Goal: Navigation & Orientation: Find specific page/section

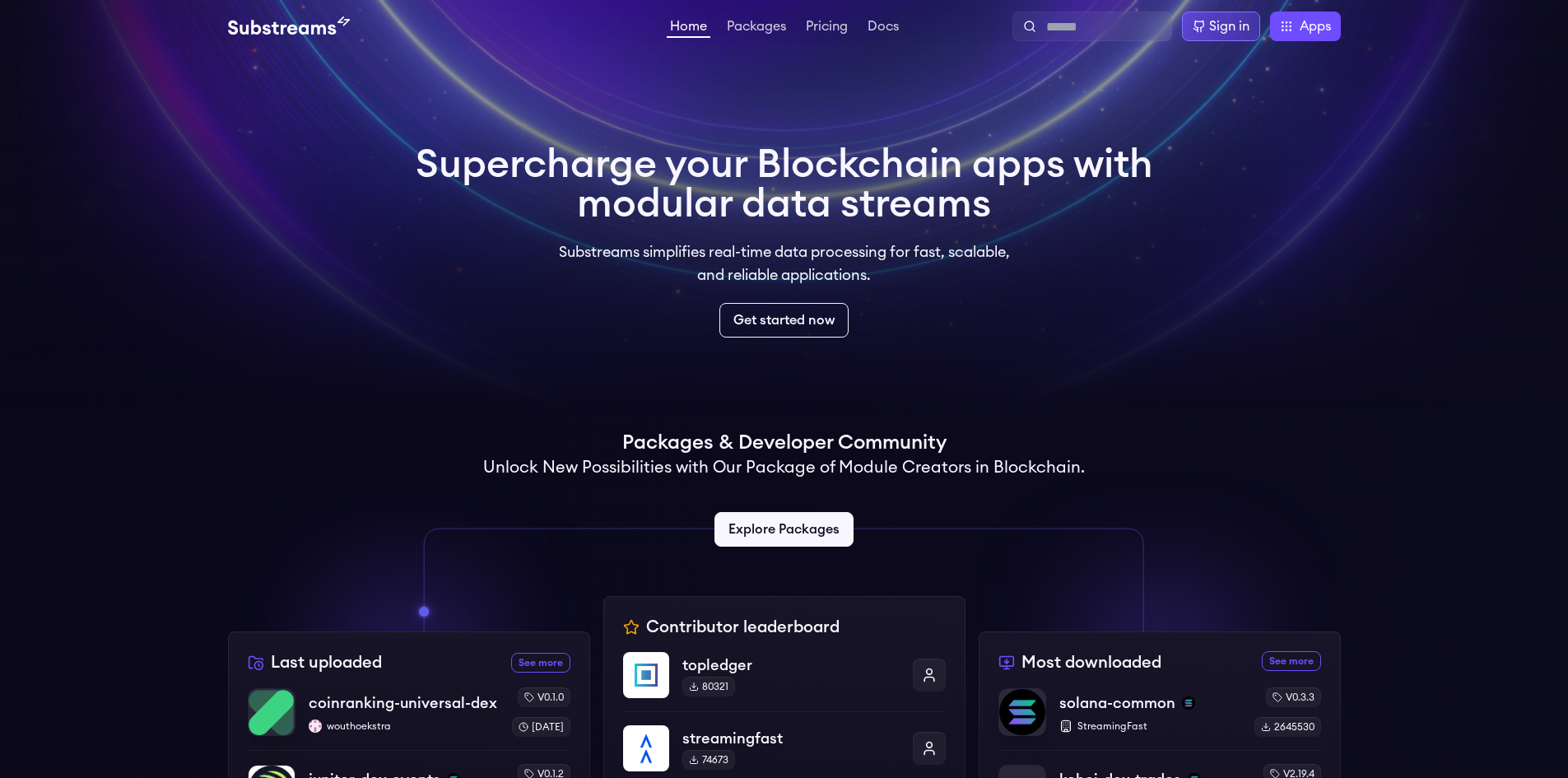
click at [1231, 26] on div "Sign in" at bounding box center [1228, 26] width 40 height 20
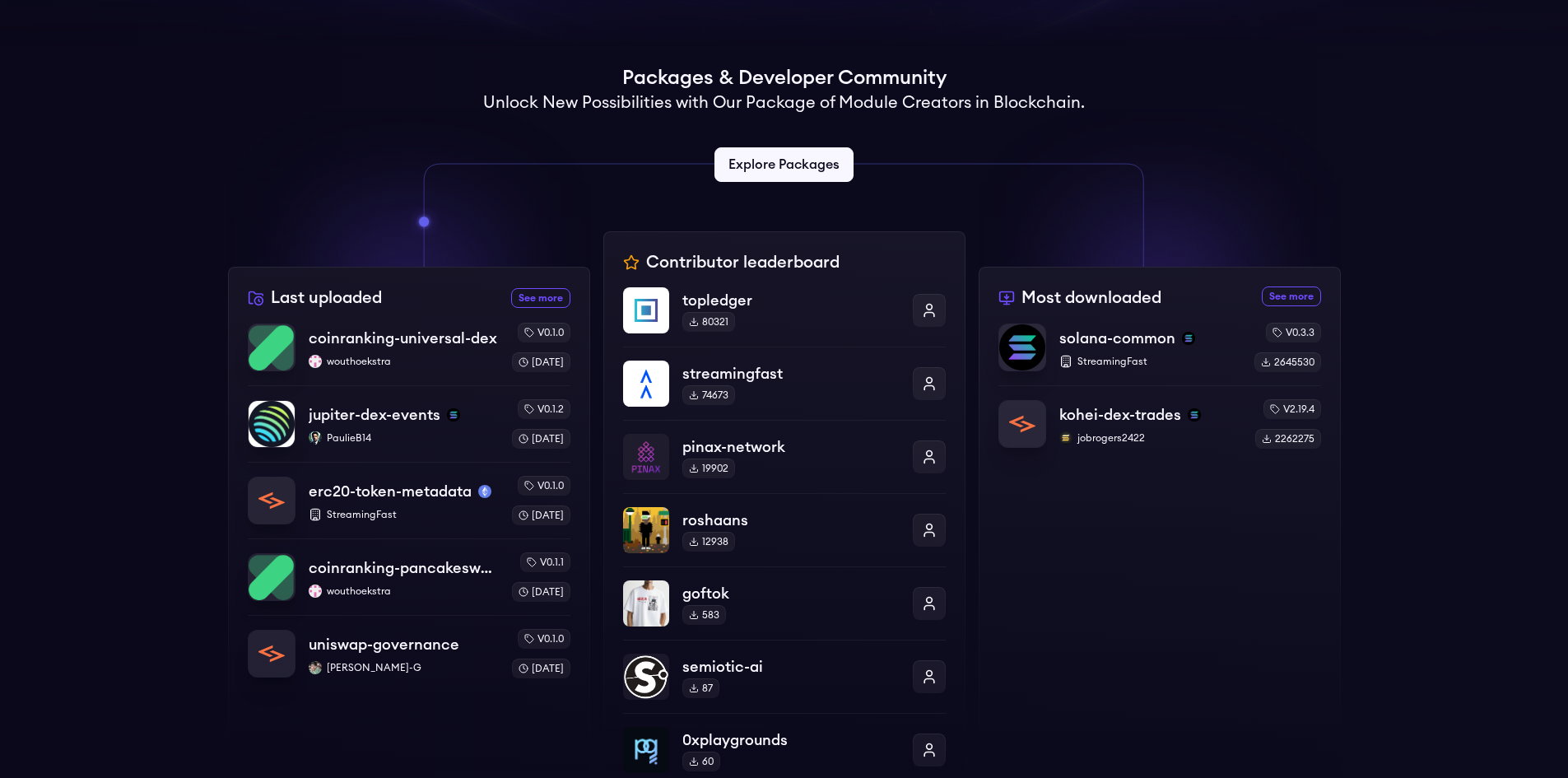
scroll to position [412, 0]
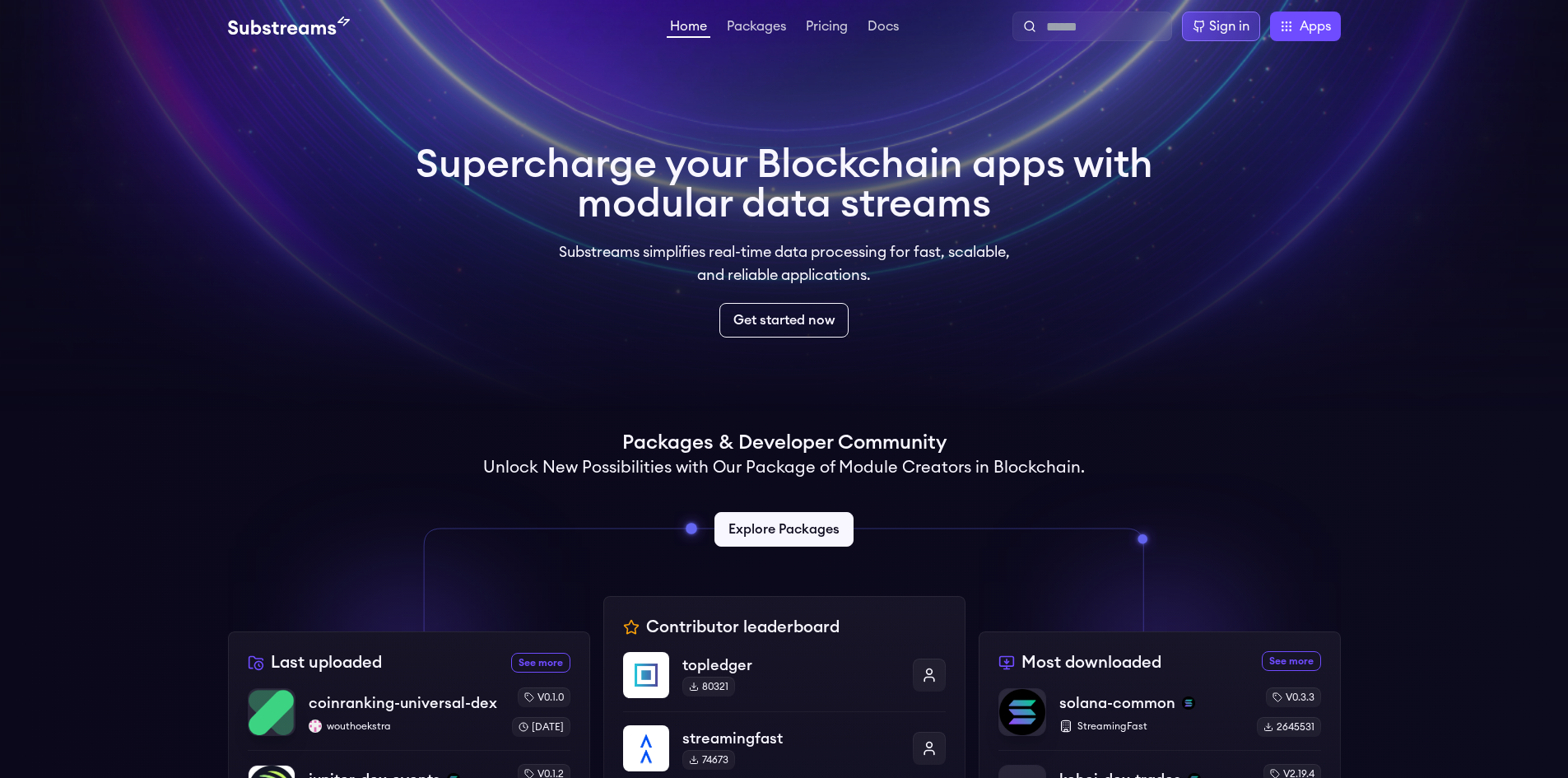
click at [1234, 33] on div "Sign in" at bounding box center [1228, 26] width 40 height 20
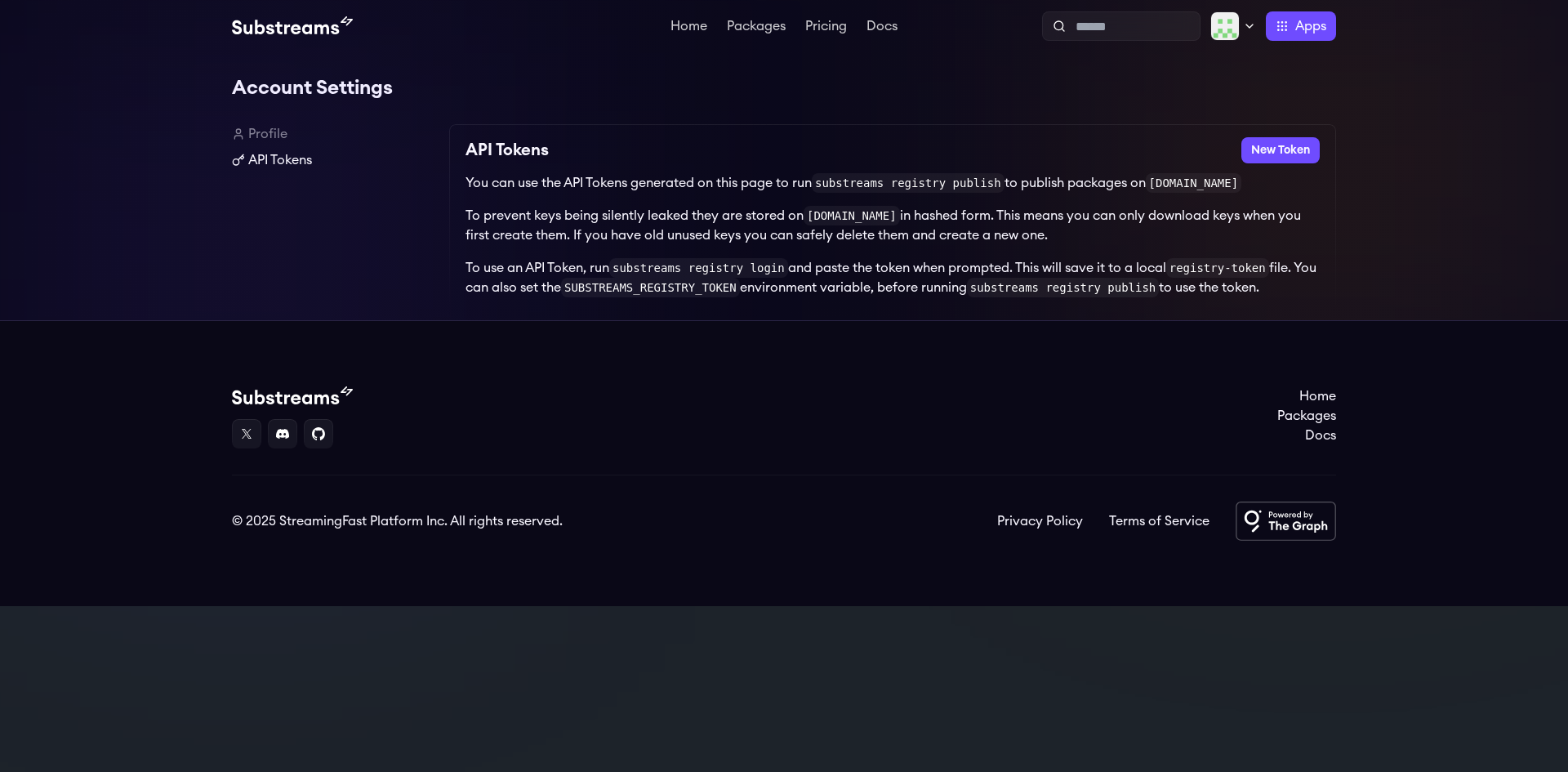
click at [316, 168] on link "API Tokens" at bounding box center [334, 160] width 205 height 20
click at [1243, 21] on html "Home Packages Pricing Docs Home Packages Pricing Docs Profile Publish Settings …" at bounding box center [784, 303] width 1568 height 606
click at [304, 31] on img at bounding box center [292, 25] width 121 height 20
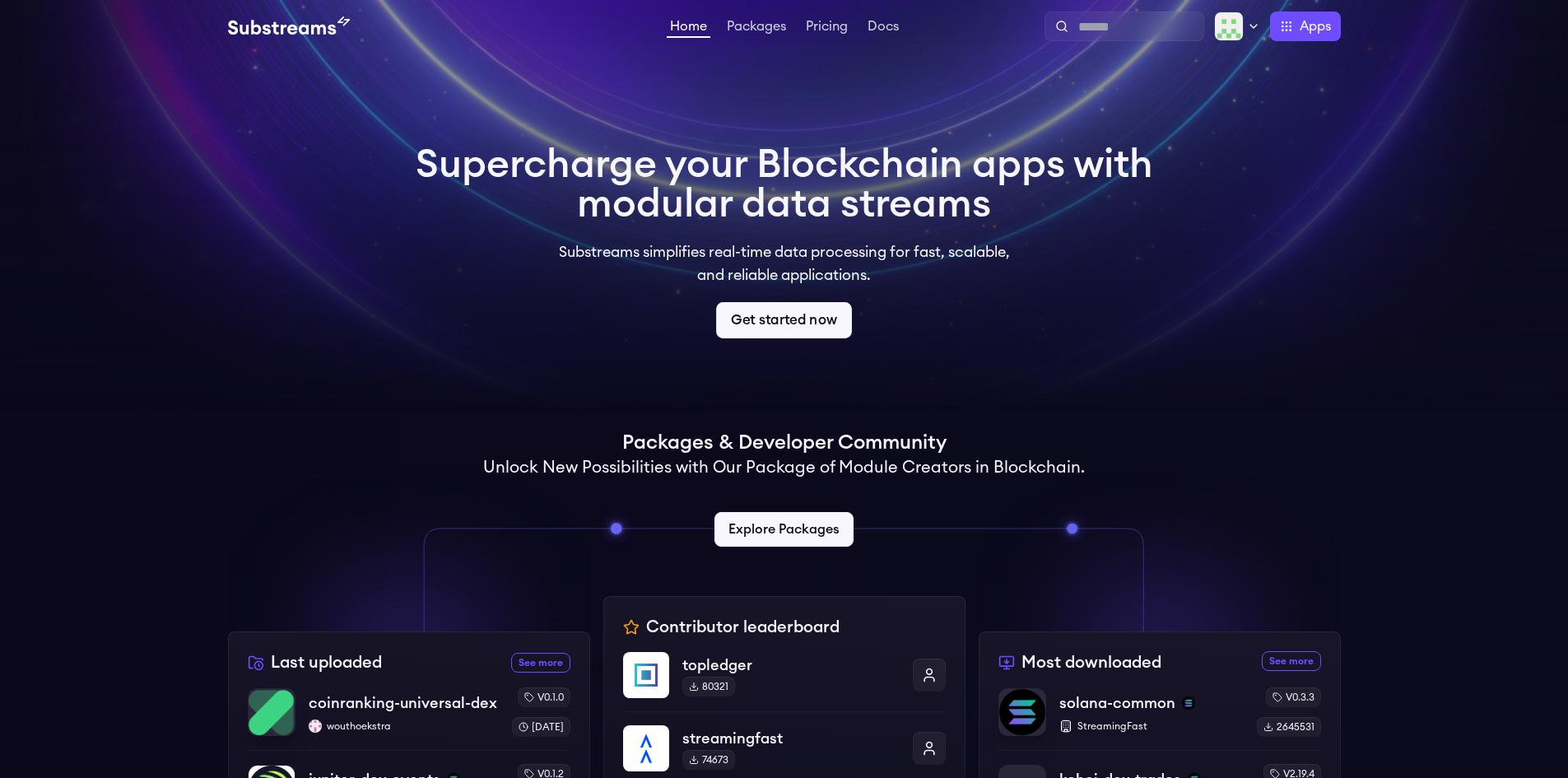
click at [772, 325] on link "Get started now" at bounding box center [784, 320] width 136 height 36
click at [765, 31] on link "Packages" at bounding box center [756, 27] width 66 height 16
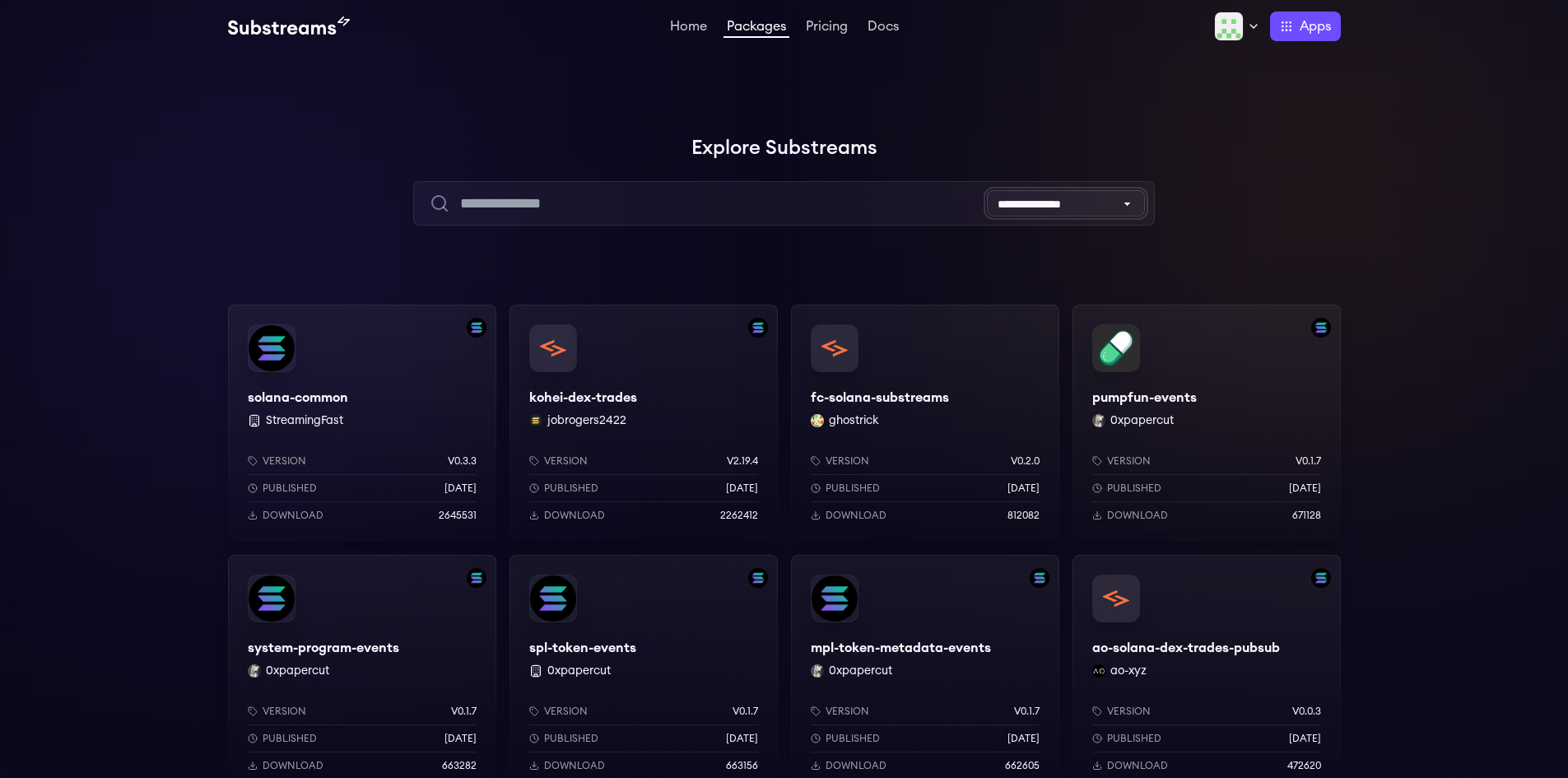
click at [1134, 200] on select "**********" at bounding box center [1066, 203] width 158 height 27
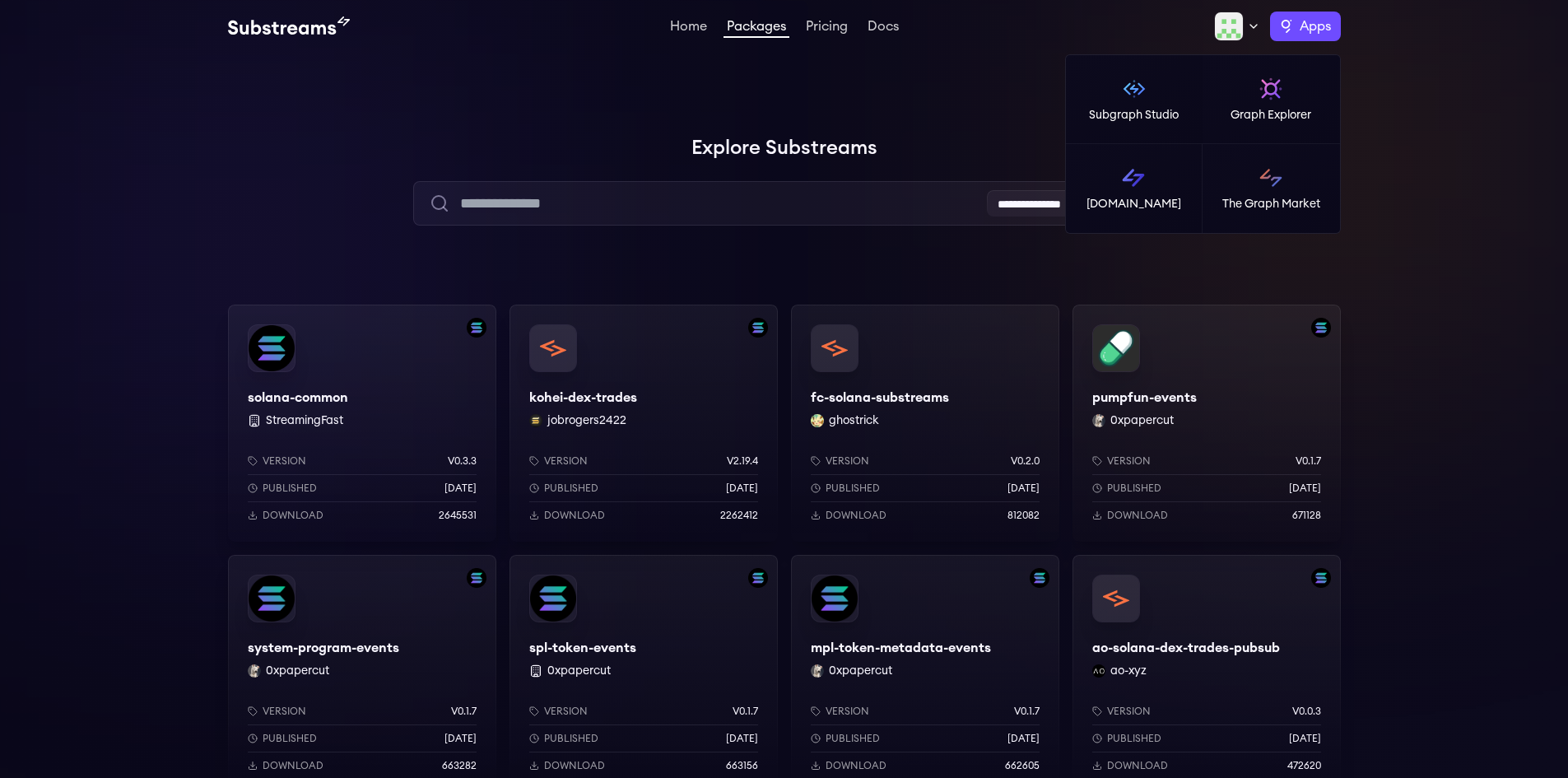
click at [1302, 25] on span "Apps" at bounding box center [1315, 26] width 32 height 20
click at [1127, 188] on img at bounding box center [1133, 177] width 27 height 27
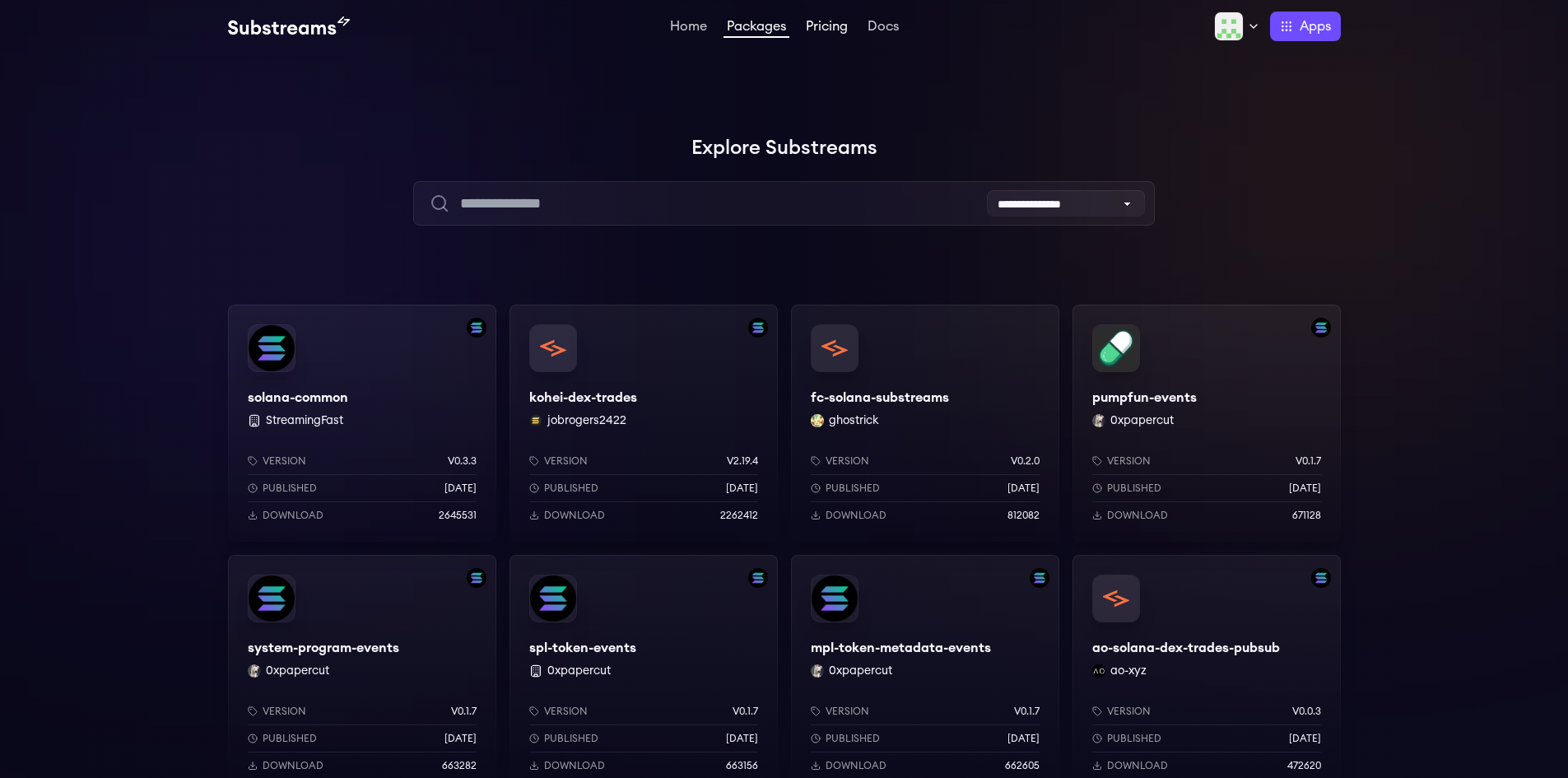
click at [816, 33] on link "Pricing" at bounding box center [826, 27] width 49 height 16
